Goal: Information Seeking & Learning: Learn about a topic

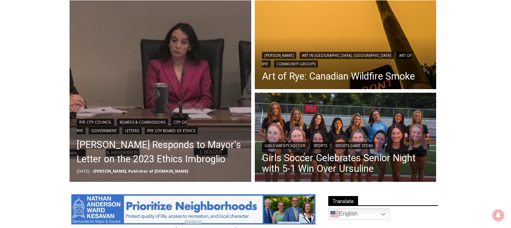
scroll to position [199, 0]
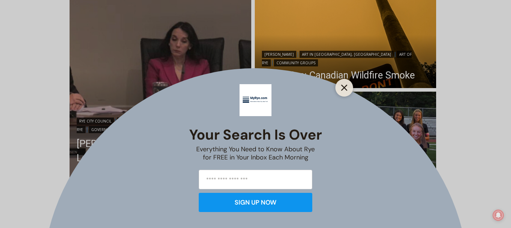
click at [345, 88] on line "Close" at bounding box center [344, 87] width 5 height 5
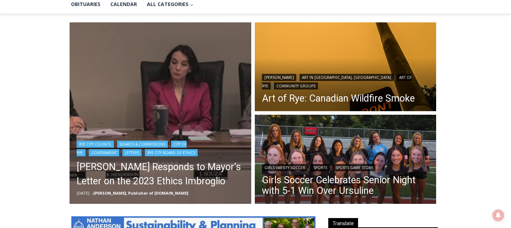
scroll to position [176, 0]
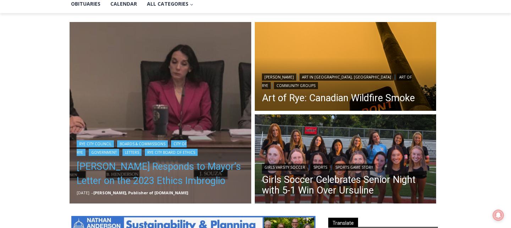
click at [187, 167] on link "[PERSON_NAME] Responds to Mayor’s Letter on the 2023 Ethics Imbroglio" at bounding box center [161, 173] width 168 height 28
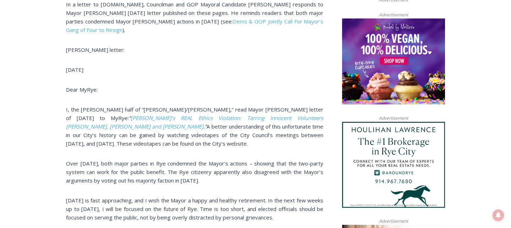
scroll to position [231, 0]
